Goal: Task Accomplishment & Management: Manage account settings

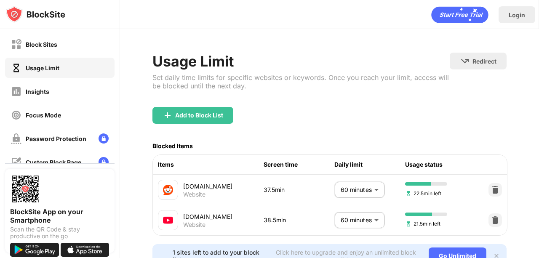
scroll to position [42, 0]
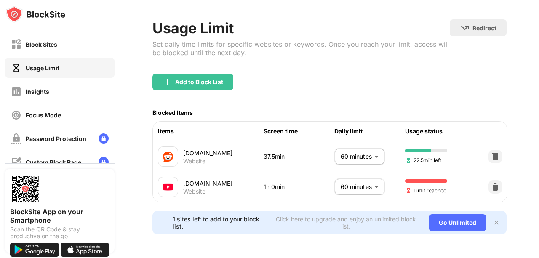
click at [336, 174] on body "Block Sites Usage Limit Insights Focus Mode Password Protection Custom Block Pa…" at bounding box center [269, 129] width 539 height 258
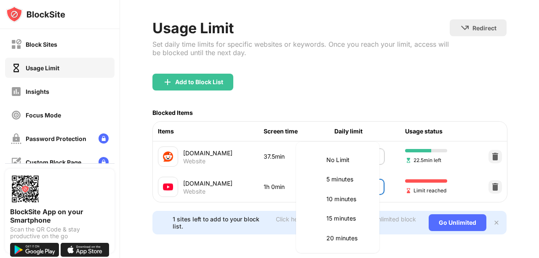
scroll to position [197, 0]
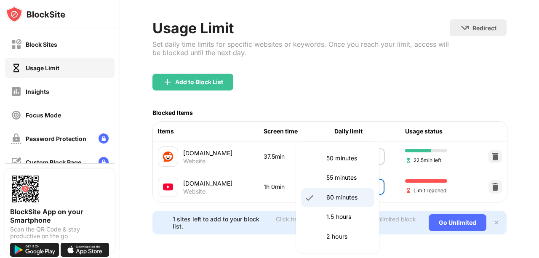
click at [352, 195] on p "60 minutes" at bounding box center [348, 197] width 43 height 9
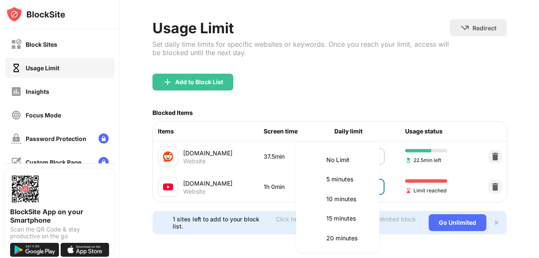
click at [357, 180] on body "Block Sites Usage Limit Insights Focus Mode Password Protection Custom Block Pa…" at bounding box center [269, 129] width 539 height 258
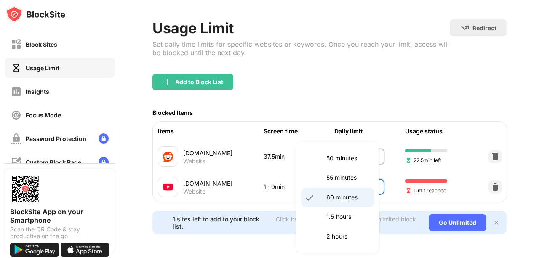
click at [348, 216] on p "1.5 hours" at bounding box center [348, 216] width 43 height 9
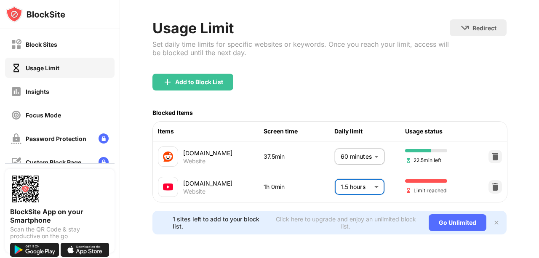
type input "**"
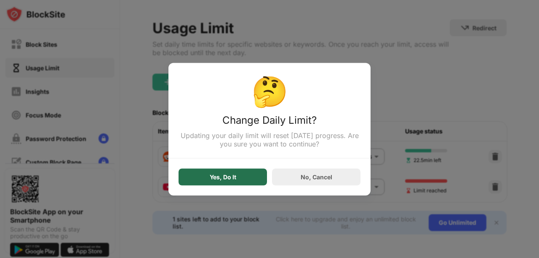
click at [254, 177] on div "Yes, Do It" at bounding box center [223, 177] width 88 height 17
